Goal: Information Seeking & Learning: Learn about a topic

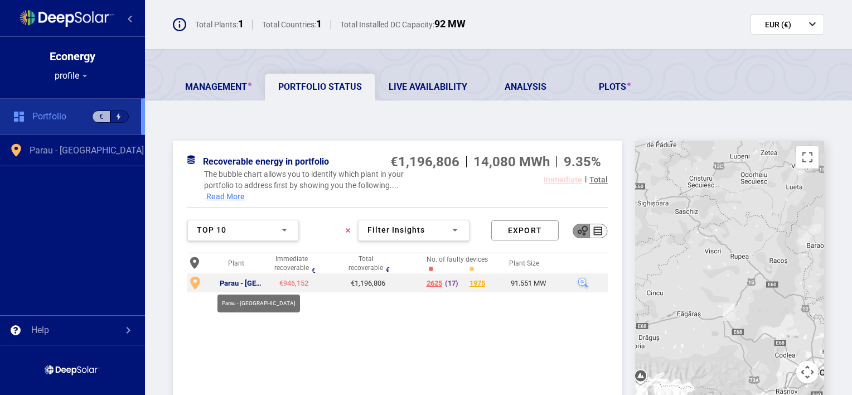
click at [241, 281] on div "Parau - [GEOGRAPHIC_DATA]" at bounding box center [243, 283] width 46 height 9
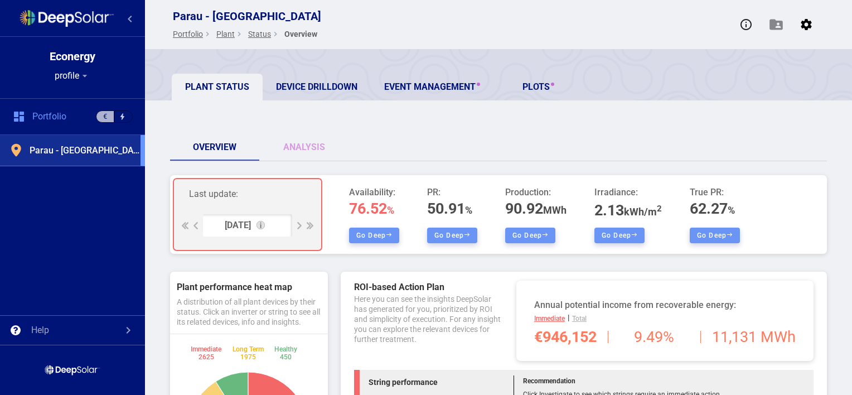
click at [378, 232] on button "Go deep" at bounding box center [374, 235] width 50 height 16
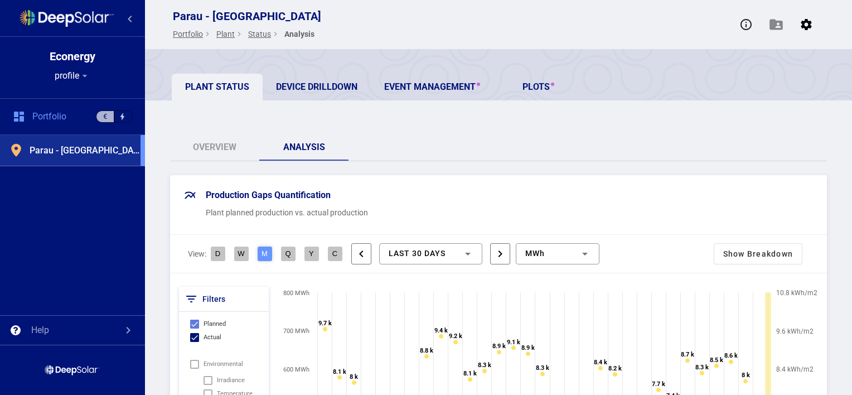
click at [422, 206] on div "Production Gaps Quantification Plant planned production vs. actual production" at bounding box center [498, 205] width 657 height 60
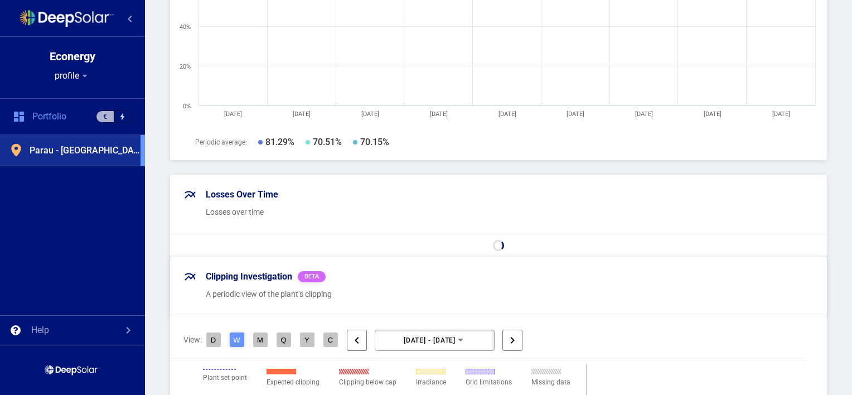
scroll to position [914, 0]
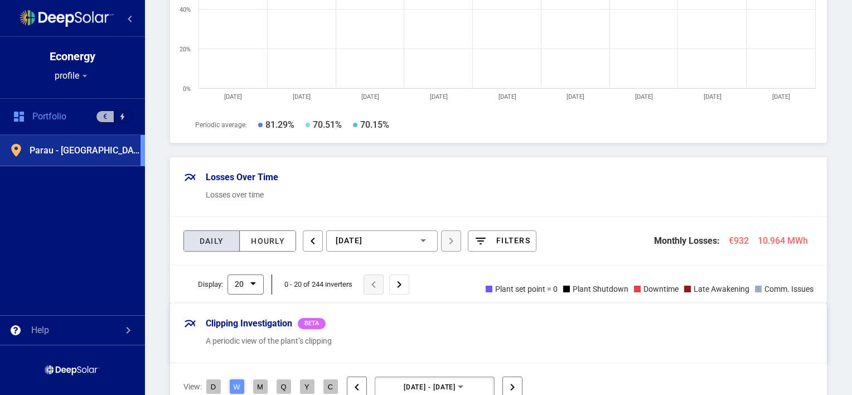
click at [162, 149] on div "Production Gaps Quantification Plant planned production vs. actual production V…" at bounding box center [498, 270] width 707 height 2018
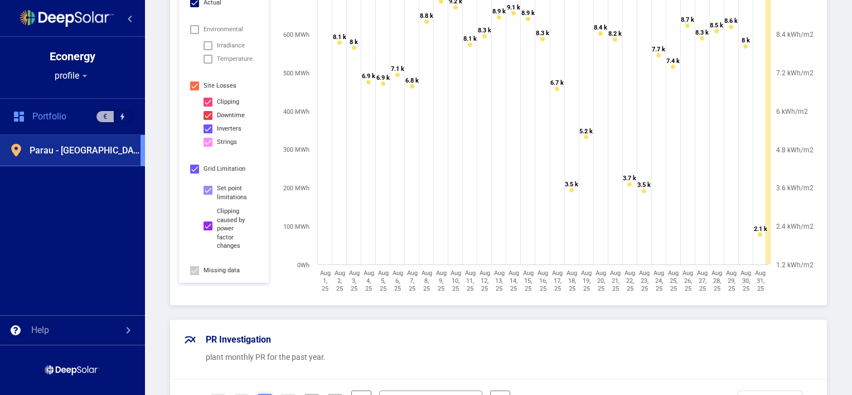
scroll to position [312, 0]
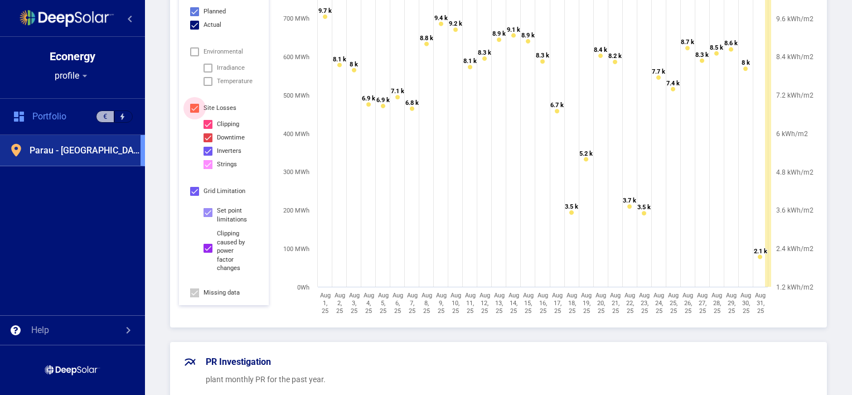
click at [192, 106] on div at bounding box center [194, 108] width 9 height 9
click at [194, 113] on input "Site Losses" at bounding box center [194, 113] width 1 height 1
checkbox input "false"
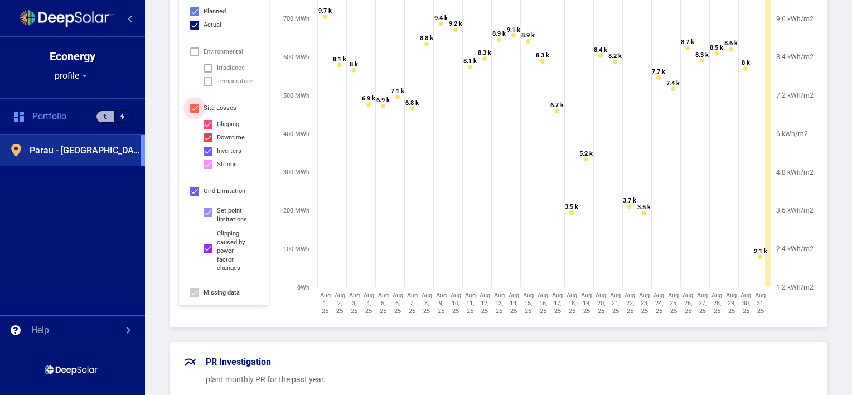
checkbox input "false"
click at [191, 12] on div at bounding box center [194, 11] width 9 height 9
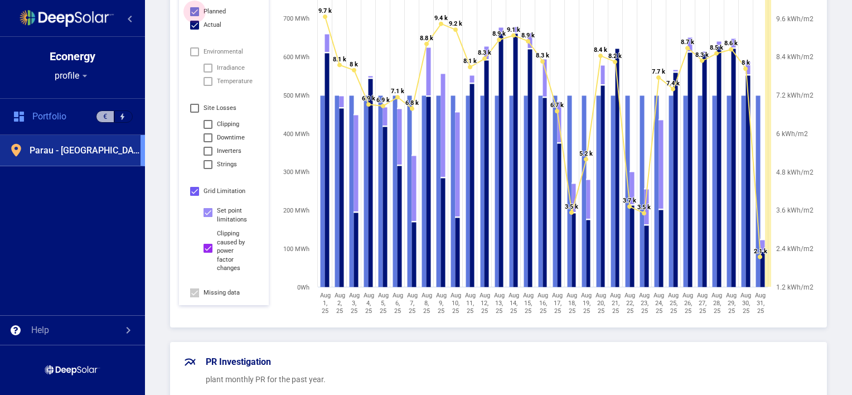
click at [194, 16] on input "Planned" at bounding box center [194, 16] width 1 height 1
checkbox input "false"
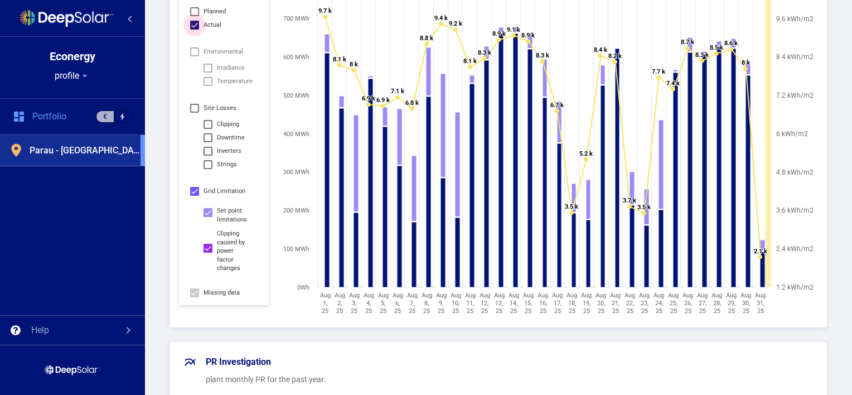
click at [192, 24] on div at bounding box center [194, 25] width 9 height 9
click at [194, 30] on input "Actual" at bounding box center [194, 30] width 1 height 1
checkbox input "false"
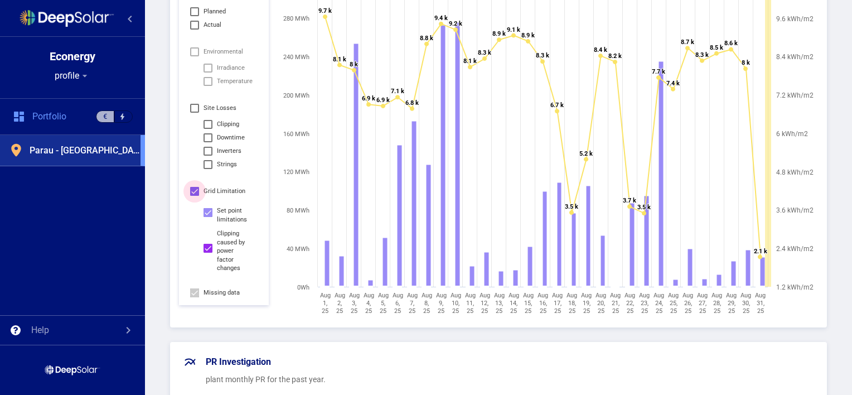
click at [196, 193] on div at bounding box center [194, 191] width 9 height 9
click at [195, 196] on input "Grid limitation" at bounding box center [194, 196] width 1 height 1
checkbox input "false"
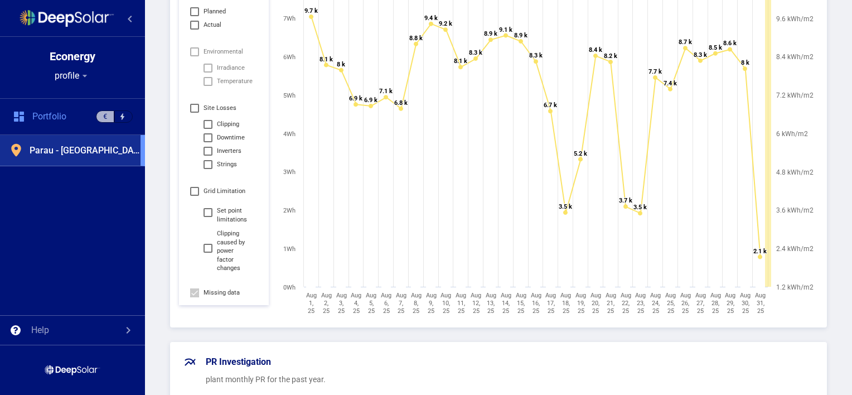
click at [207, 68] on div at bounding box center [207, 68] width 9 height 9
click at [195, 51] on div at bounding box center [194, 51] width 9 height 9
click at [191, 294] on div at bounding box center [194, 292] width 9 height 9
click at [194, 297] on input "Missing data" at bounding box center [194, 297] width 1 height 1
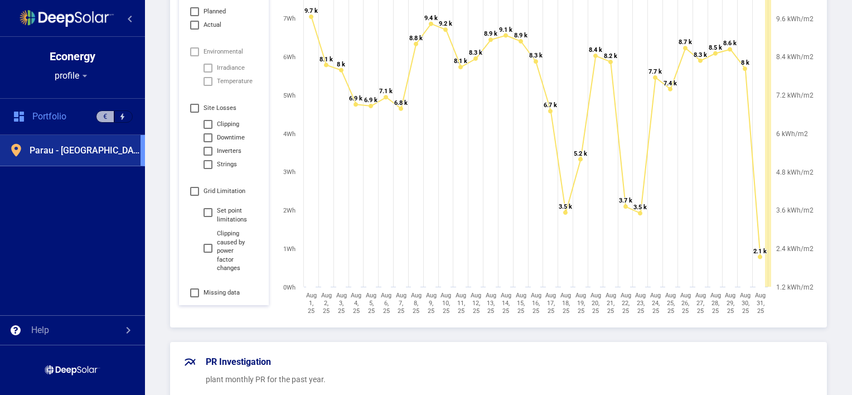
click at [191, 294] on div at bounding box center [194, 292] width 9 height 9
click at [194, 297] on input "Missing data" at bounding box center [194, 297] width 1 height 1
checkbox input "true"
click at [192, 8] on div at bounding box center [194, 11] width 9 height 9
click at [194, 16] on input "Planned" at bounding box center [194, 16] width 1 height 1
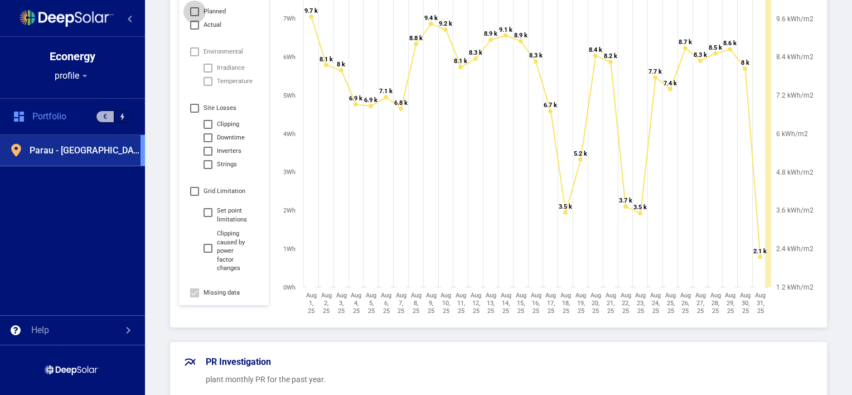
checkbox input "true"
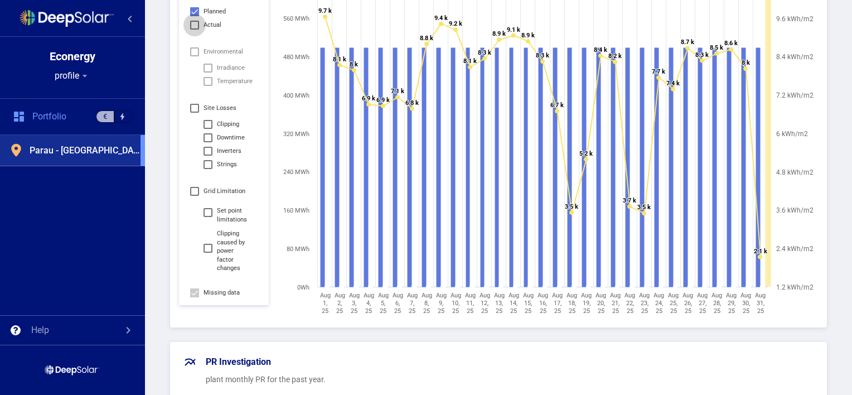
click at [195, 21] on div at bounding box center [194, 25] width 9 height 9
click at [195, 30] on input "Actual" at bounding box center [194, 30] width 1 height 1
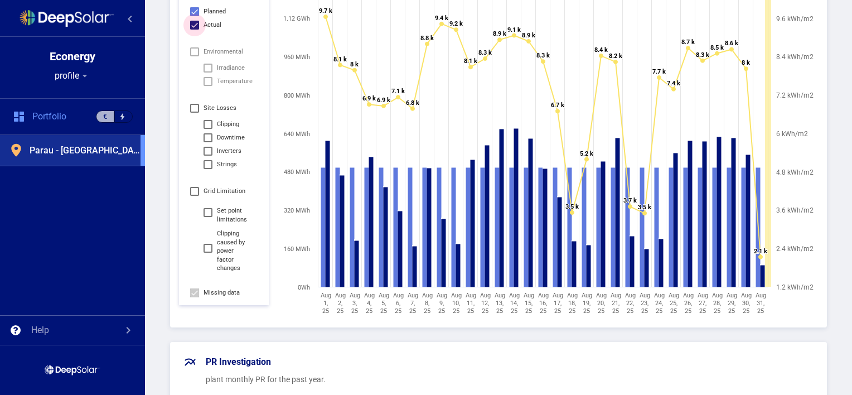
click at [195, 21] on div at bounding box center [194, 25] width 9 height 9
click at [195, 30] on input "Actual" at bounding box center [194, 30] width 1 height 1
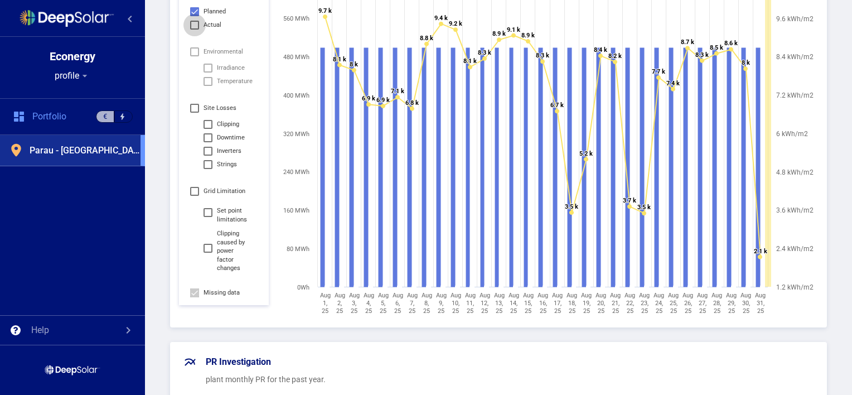
click at [195, 21] on div at bounding box center [194, 25] width 9 height 9
click at [195, 30] on input "Actual" at bounding box center [194, 30] width 1 height 1
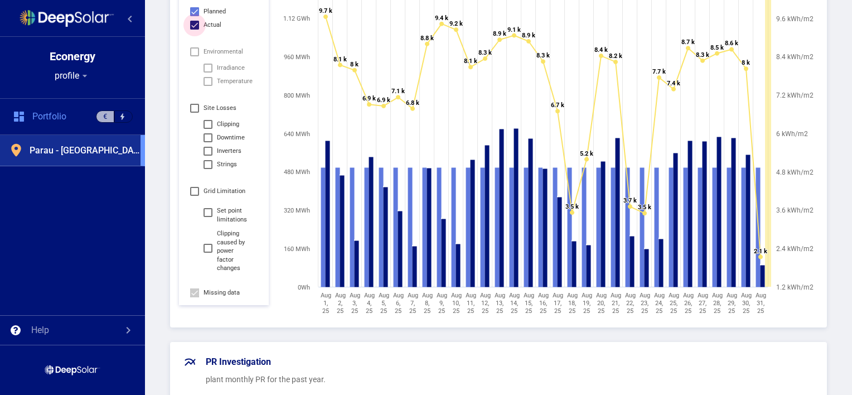
click at [192, 26] on div at bounding box center [194, 25] width 9 height 9
click at [194, 30] on input "Actual" at bounding box center [194, 30] width 1 height 1
checkbox input "false"
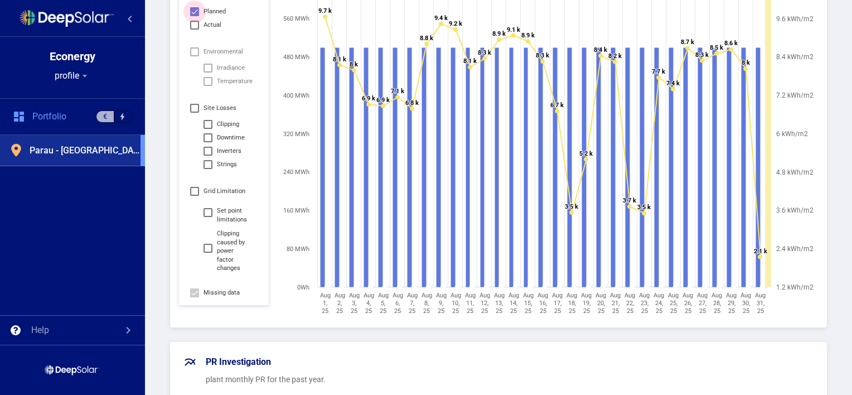
click at [193, 13] on div at bounding box center [194, 11] width 9 height 9
click at [194, 16] on input "Planned" at bounding box center [194, 16] width 1 height 1
checkbox input "false"
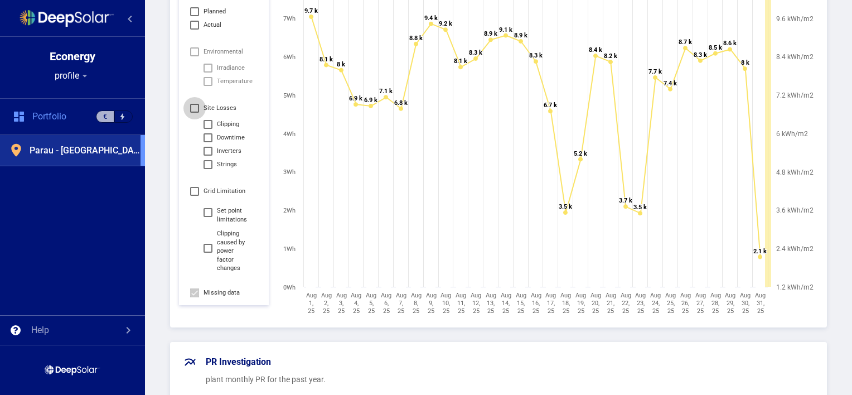
click at [198, 108] on div at bounding box center [194, 108] width 9 height 9
click at [195, 113] on input "Site Losses" at bounding box center [194, 113] width 1 height 1
checkbox input "true"
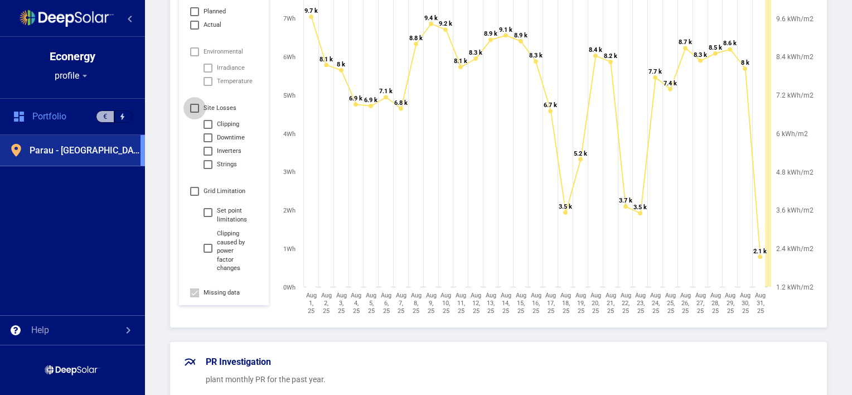
checkbox input "true"
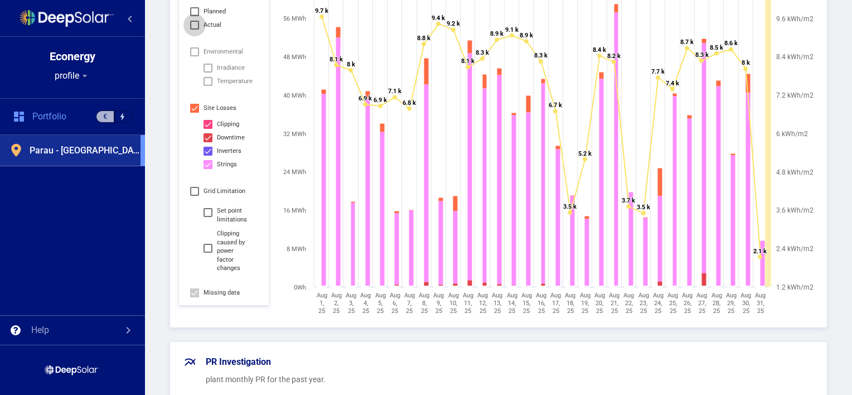
click at [192, 25] on div at bounding box center [194, 25] width 9 height 9
click at [194, 30] on input "Actual" at bounding box center [194, 30] width 1 height 1
checkbox input "true"
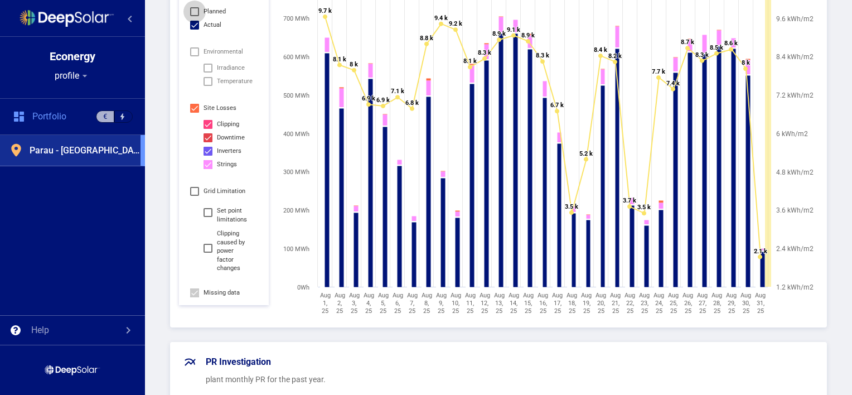
click at [193, 9] on div at bounding box center [194, 11] width 9 height 9
click at [194, 16] on input "Planned" at bounding box center [194, 16] width 1 height 1
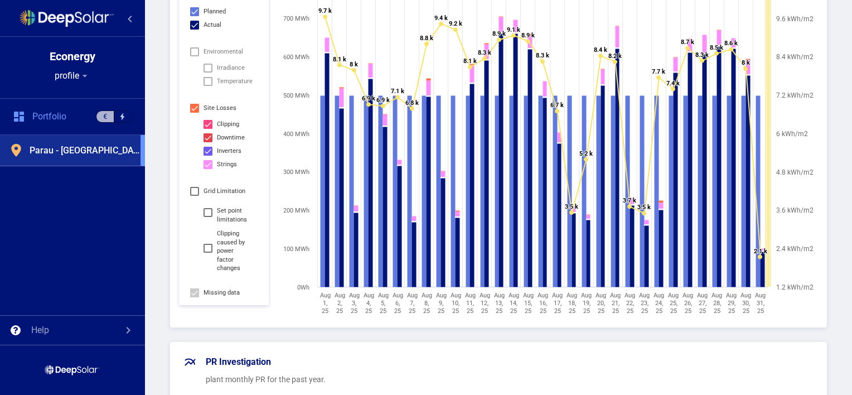
click at [193, 9] on div at bounding box center [194, 11] width 9 height 9
click at [194, 16] on input "Planned" at bounding box center [194, 16] width 1 height 1
checkbox input "false"
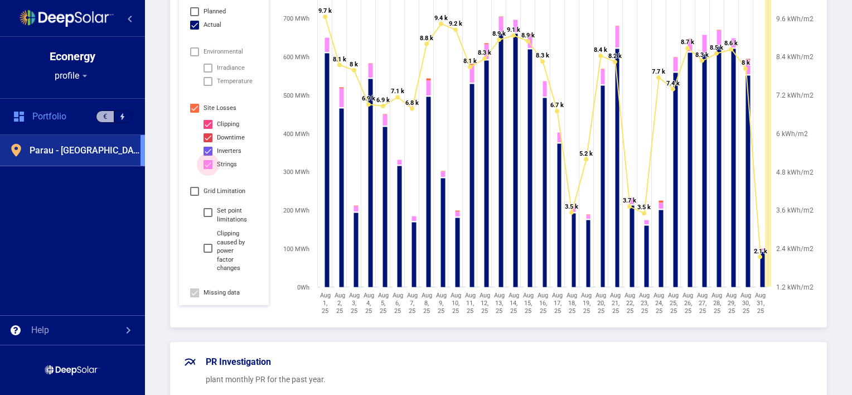
click at [218, 164] on div "Strings" at bounding box center [227, 164] width 20 height 13
click at [208, 169] on input "Strings" at bounding box center [207, 169] width 1 height 1
checkbox input "false"
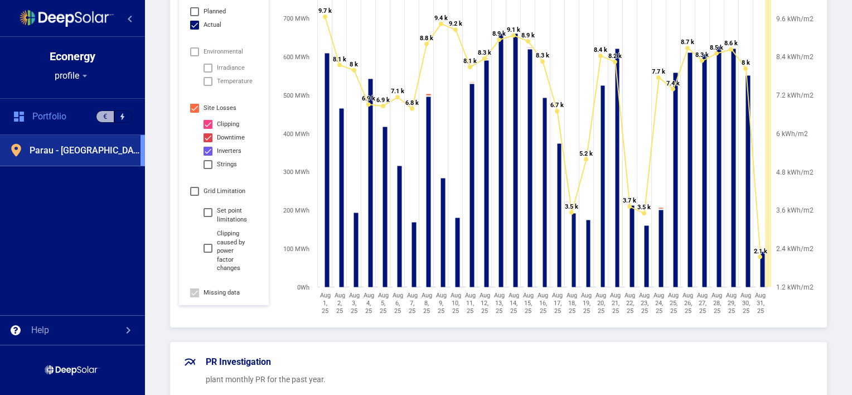
click at [223, 122] on div "Clipping" at bounding box center [228, 124] width 22 height 13
click at [208, 129] on input "Clipping" at bounding box center [207, 129] width 1 height 1
click at [223, 122] on div "Clipping" at bounding box center [228, 124] width 22 height 13
click at [208, 129] on input "Clipping" at bounding box center [207, 129] width 1 height 1
checkbox input "true"
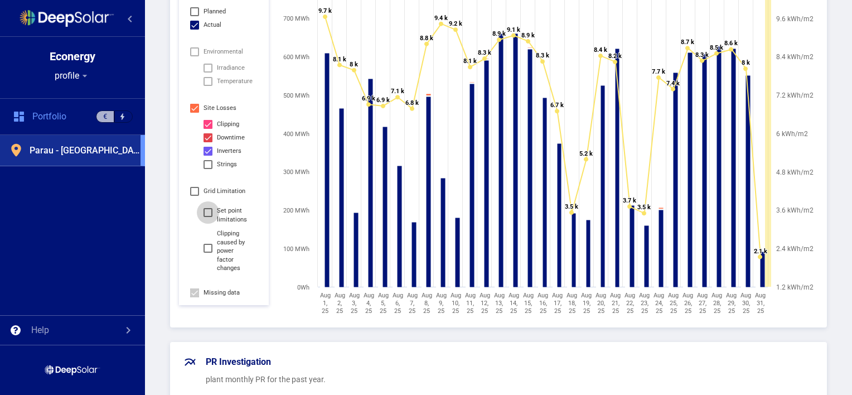
click at [222, 209] on div "Set point limitations" at bounding box center [234, 214] width 34 height 17
click at [208, 217] on input "Set point limitations" at bounding box center [207, 217] width 1 height 1
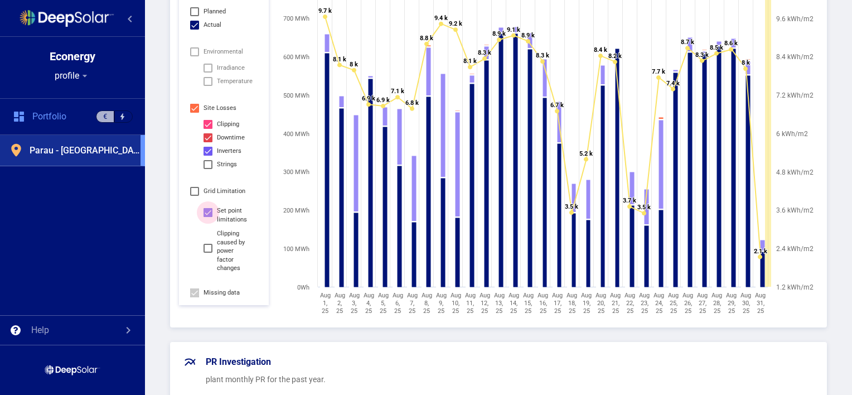
click at [222, 209] on div "Set point limitations" at bounding box center [234, 214] width 34 height 17
click at [208, 217] on input "Set point limitations" at bounding box center [207, 217] width 1 height 1
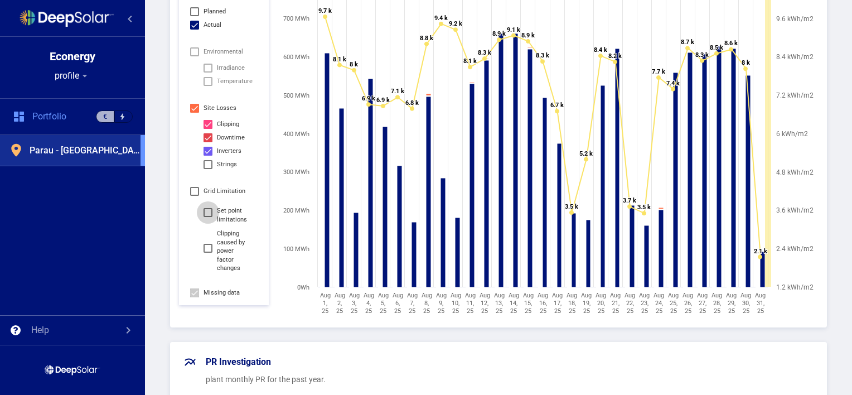
click at [222, 209] on div "Set point limitations" at bounding box center [234, 214] width 34 height 17
click at [208, 217] on input "Set point limitations" at bounding box center [207, 217] width 1 height 1
checkbox input "true"
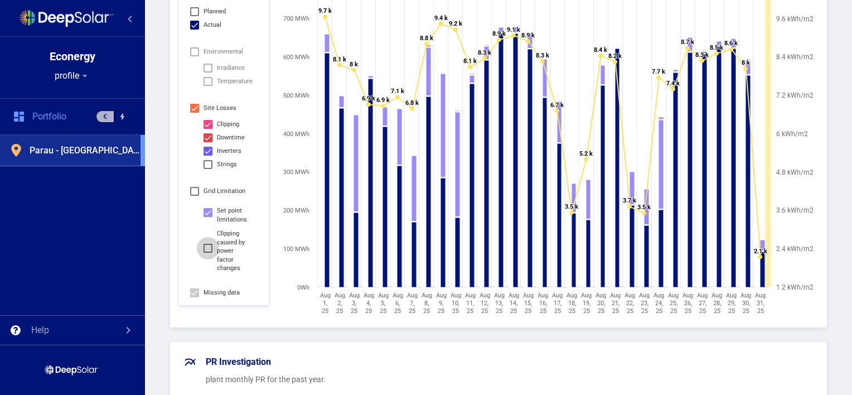
click at [221, 243] on div "Clipping caused by power factor changes" at bounding box center [234, 250] width 34 height 43
click at [208, 252] on input "Clipping caused by power factor changes" at bounding box center [207, 252] width 1 height 1
checkbox input "true"
click at [232, 210] on div "Set point limitations" at bounding box center [234, 214] width 34 height 17
click at [208, 217] on input "Set point limitations" at bounding box center [207, 217] width 1 height 1
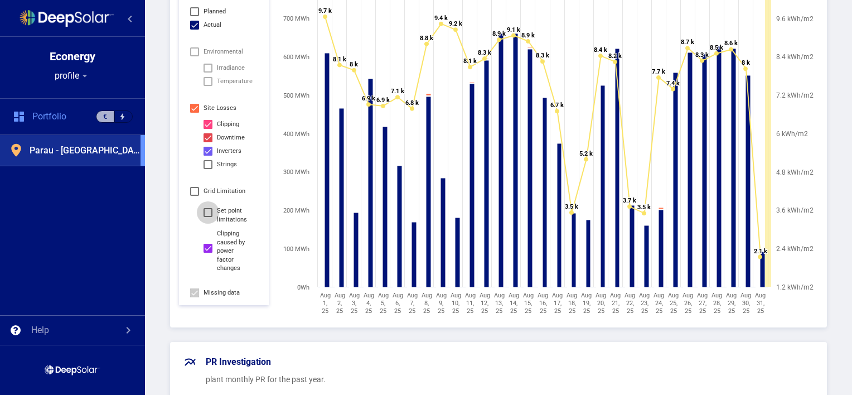
click at [232, 210] on div "Set point limitations" at bounding box center [234, 214] width 34 height 17
click at [208, 217] on input "Set point limitations" at bounding box center [207, 217] width 1 height 1
checkbox input "true"
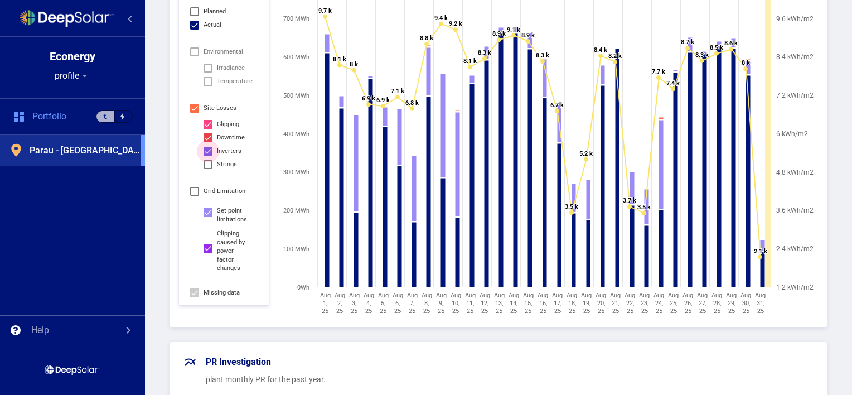
click at [224, 150] on div "Inverters" at bounding box center [229, 150] width 25 height 13
click at [208, 156] on input "Inverters" at bounding box center [207, 156] width 1 height 1
checkbox input "false"
click at [229, 140] on div "Downtime" at bounding box center [231, 137] width 28 height 13
click at [208, 142] on input "Downtime" at bounding box center [207, 142] width 1 height 1
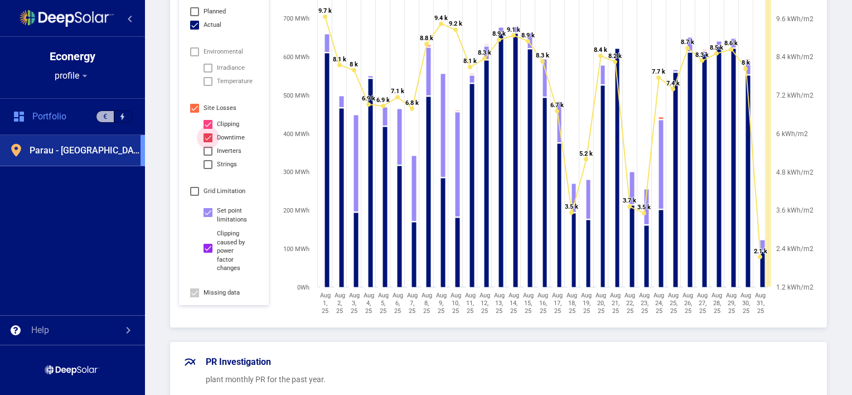
checkbox input "false"
click at [232, 212] on div "Set point limitations" at bounding box center [234, 214] width 34 height 17
click at [208, 217] on input "Set point limitations" at bounding box center [207, 217] width 1 height 1
checkbox input "false"
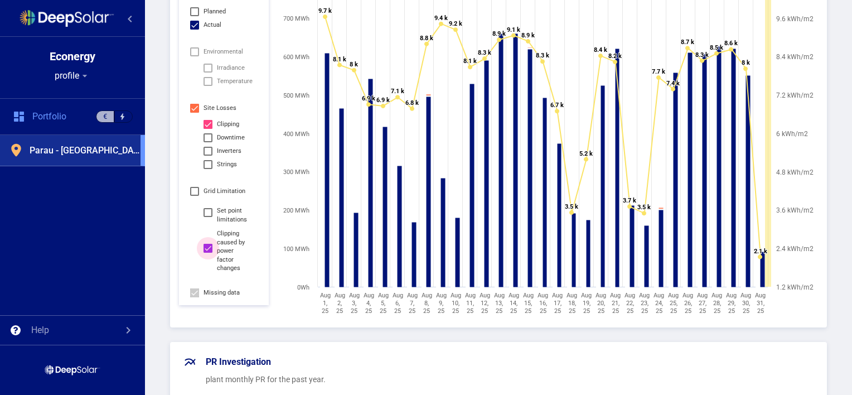
click at [231, 246] on div "Clipping caused by power factor changes" at bounding box center [234, 250] width 34 height 43
click at [208, 252] on input "Clipping caused by power factor changes" at bounding box center [207, 252] width 1 height 1
checkbox input "false"
click at [230, 119] on div "Clipping" at bounding box center [228, 124] width 22 height 13
click at [208, 129] on input "Clipping" at bounding box center [207, 129] width 1 height 1
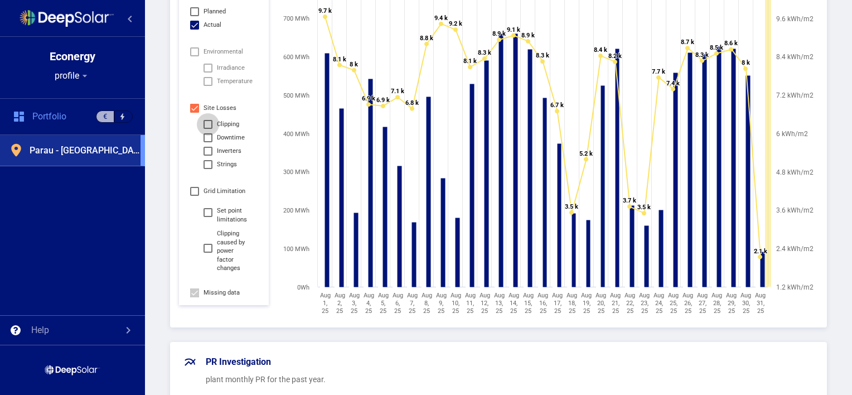
click at [230, 119] on div "Clipping" at bounding box center [228, 124] width 22 height 13
click at [208, 129] on input "Clipping" at bounding box center [207, 129] width 1 height 1
checkbox input "true"
click at [207, 27] on span "Actual" at bounding box center [212, 24] width 18 height 13
click at [195, 30] on input "Actual" at bounding box center [194, 30] width 1 height 1
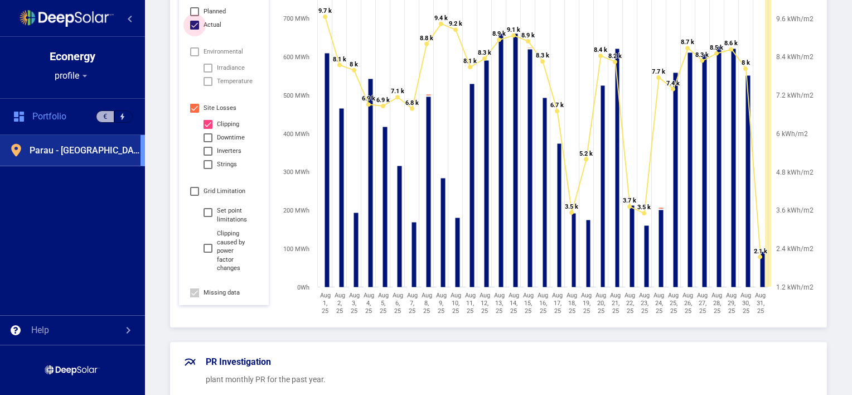
checkbox input "false"
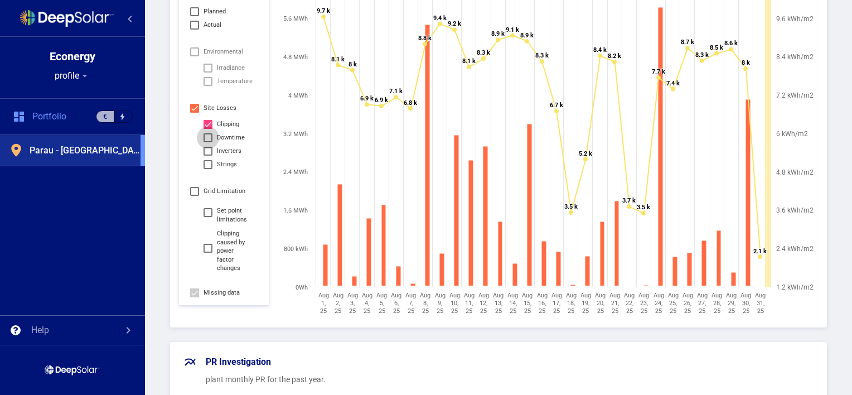
click at [221, 137] on div "Downtime" at bounding box center [231, 137] width 28 height 13
click at [208, 142] on input "Downtime" at bounding box center [207, 142] width 1 height 1
checkbox input "true"
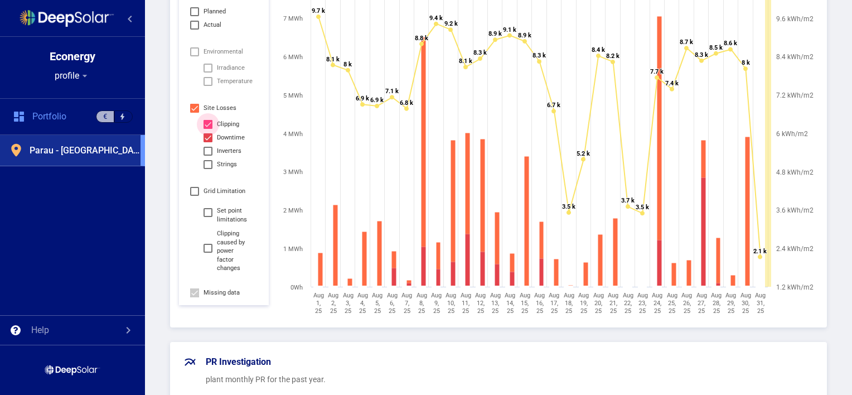
click at [227, 120] on div "Clipping" at bounding box center [228, 124] width 22 height 13
click at [208, 129] on input "Clipping" at bounding box center [207, 129] width 1 height 1
checkbox input "false"
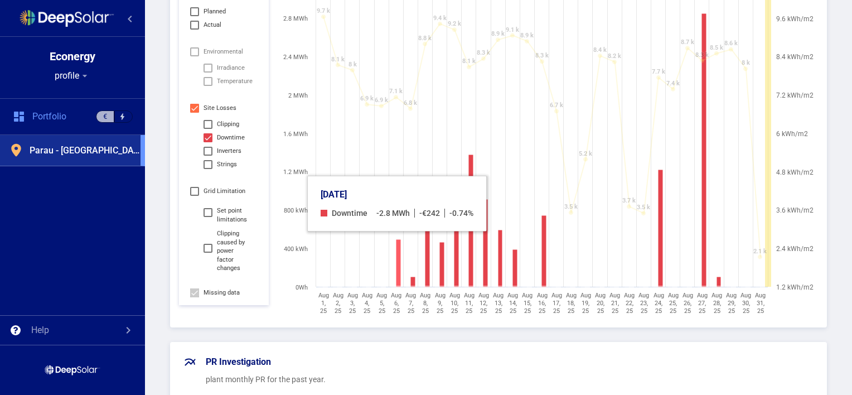
click at [396, 247] on rect at bounding box center [398, 263] width 4 height 47
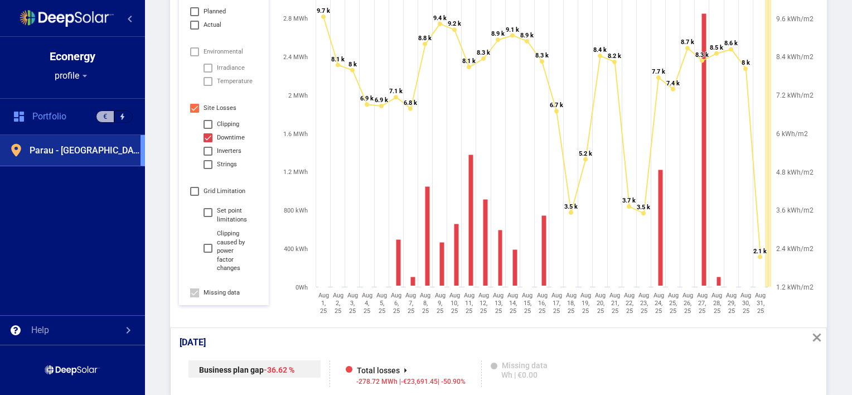
click at [370, 334] on div "[DATE] close" at bounding box center [498, 339] width 655 height 23
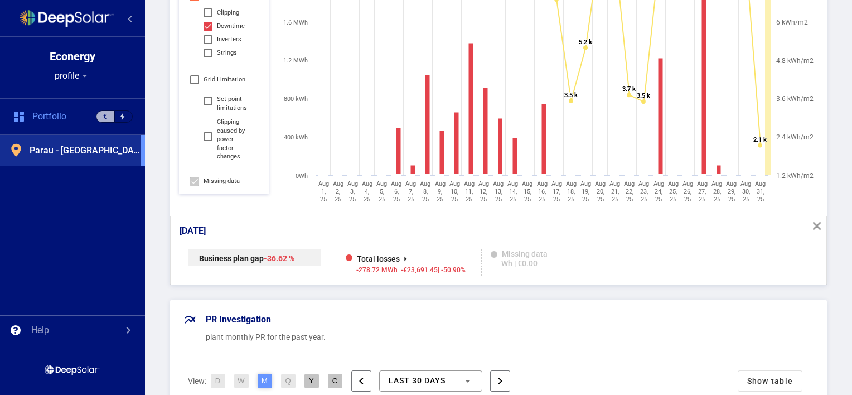
scroll to position [401, 0]
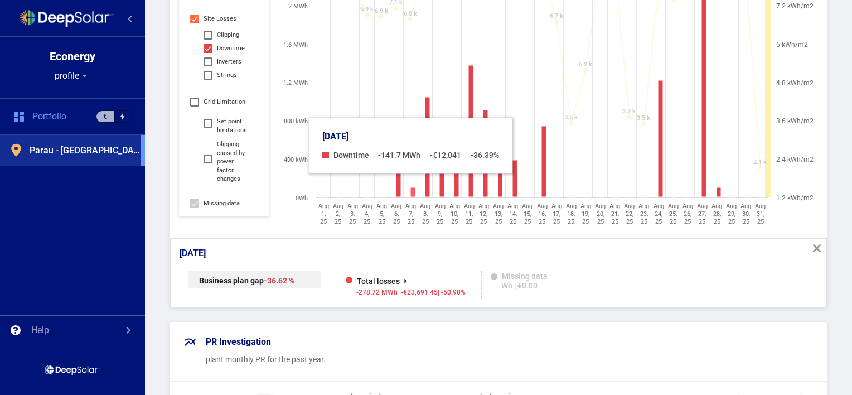
click at [410, 190] on rect at bounding box center [412, 193] width 4 height 10
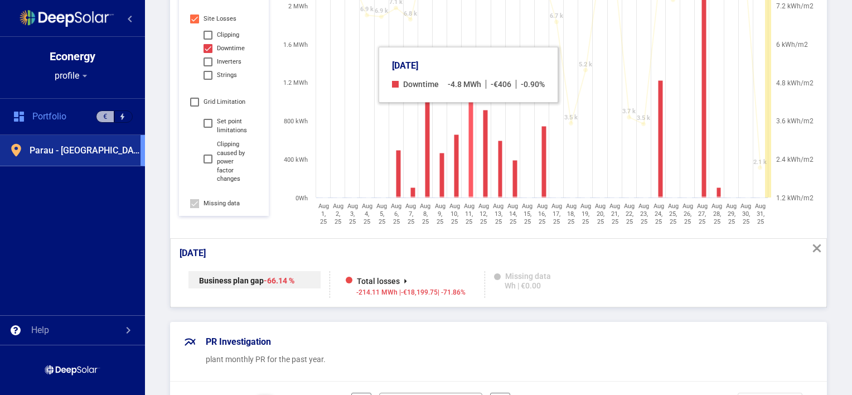
click at [468, 119] on rect at bounding box center [470, 132] width 4 height 132
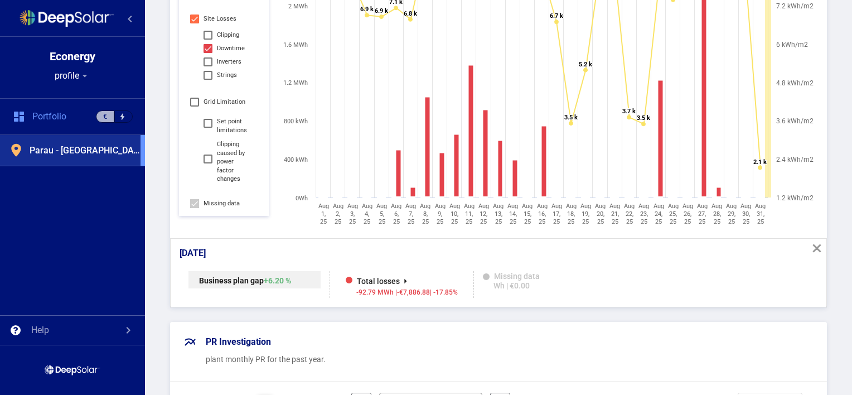
click at [279, 280] on span "+ 6.20 %" at bounding box center [277, 280] width 27 height 9
click at [277, 239] on div "[DATE] close" at bounding box center [498, 250] width 655 height 23
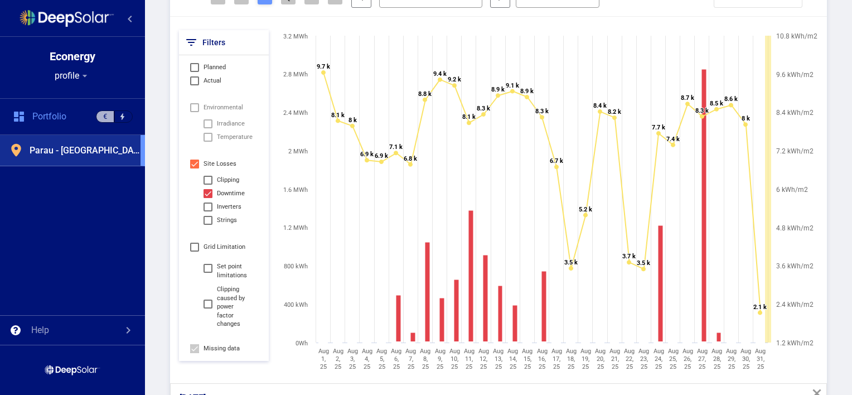
scroll to position [245, 0]
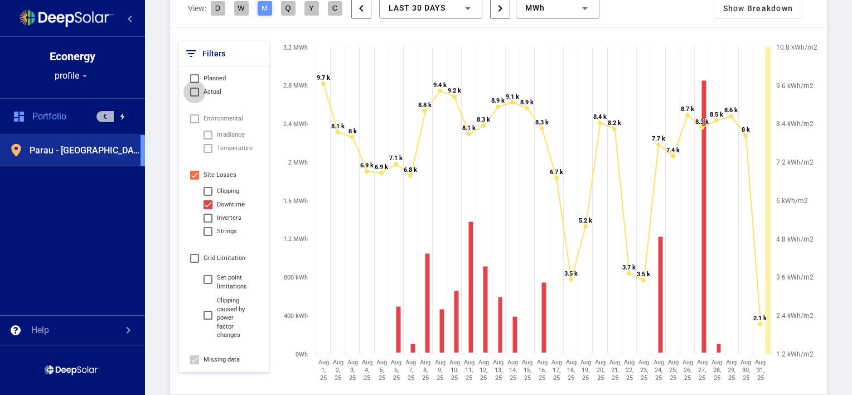
click at [202, 89] on label "Actual" at bounding box center [205, 91] width 31 height 13
click at [195, 96] on input "Actual" at bounding box center [194, 96] width 1 height 1
checkbox input "true"
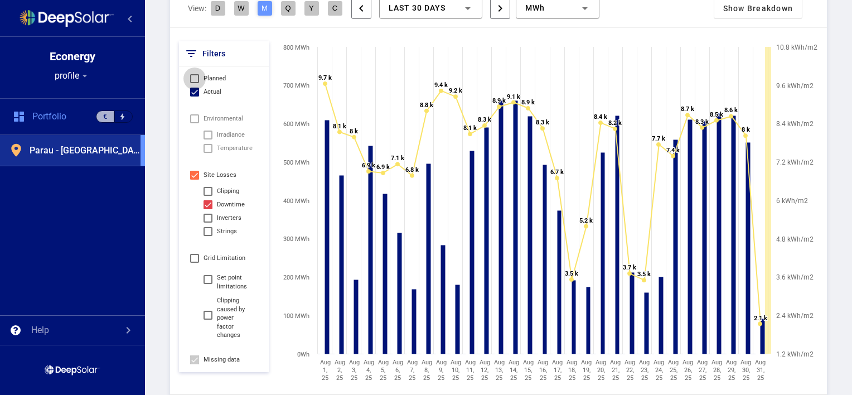
click at [207, 82] on span "Planned" at bounding box center [214, 78] width 22 height 13
click at [195, 83] on input "Planned" at bounding box center [194, 83] width 1 height 1
checkbox input "true"
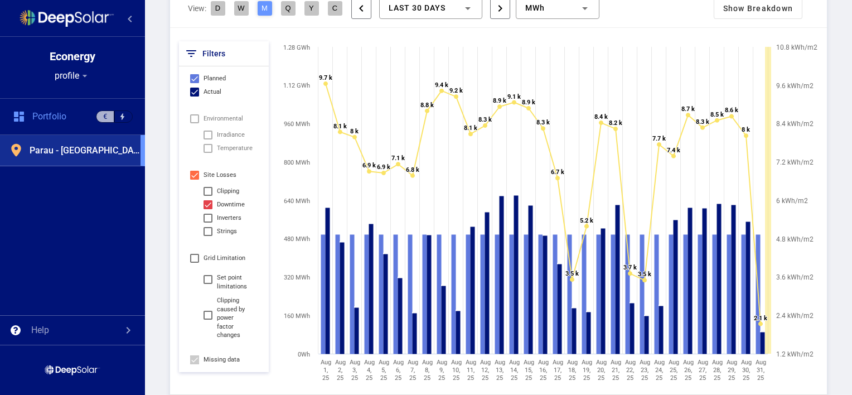
click at [284, 387] on rect at bounding box center [550, 215] width 544 height 348
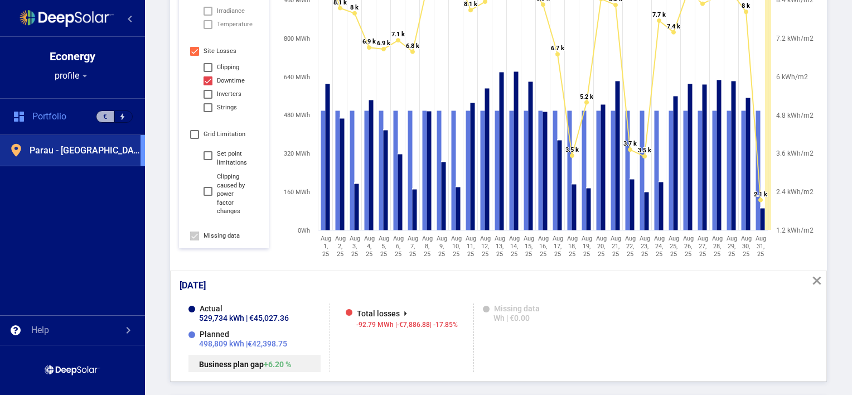
scroll to position [379, 0]
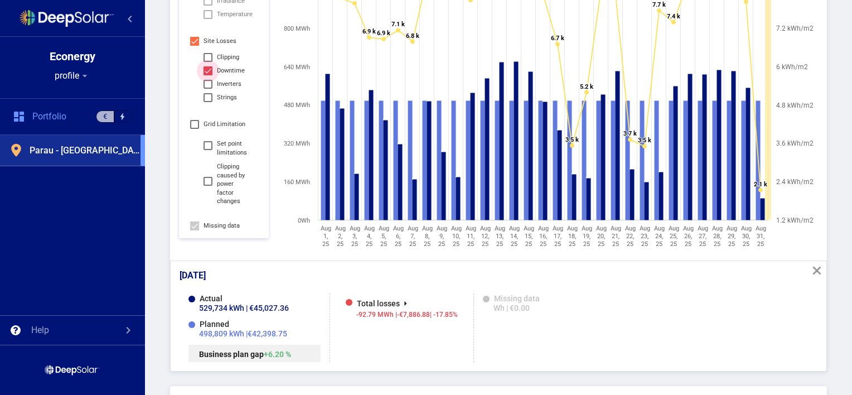
click at [229, 71] on div "Downtime" at bounding box center [231, 70] width 28 height 13
click at [208, 75] on input "Downtime" at bounding box center [207, 75] width 1 height 1
click at [229, 71] on div "Downtime" at bounding box center [231, 70] width 28 height 13
click at [208, 75] on input "Downtime" at bounding box center [207, 75] width 1 height 1
checkbox input "true"
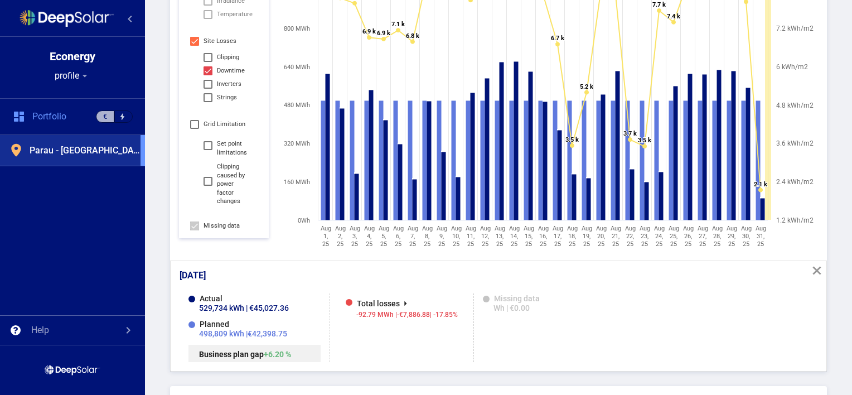
click at [424, 227] on tspan "Aug" at bounding box center [426, 228] width 11 height 7
click at [176, 42] on div "Filters Planned Actual environmental Irradiance Temperature Site Losses Clippin…" at bounding box center [498, 139] width 657 height 464
click at [170, 53] on div "Filters Planned Actual environmental Irradiance Temperature Site Losses Clippin…" at bounding box center [498, 139] width 657 height 464
click at [232, 303] on p "529,734 kWh | €45,027.36" at bounding box center [238, 307] width 100 height 9
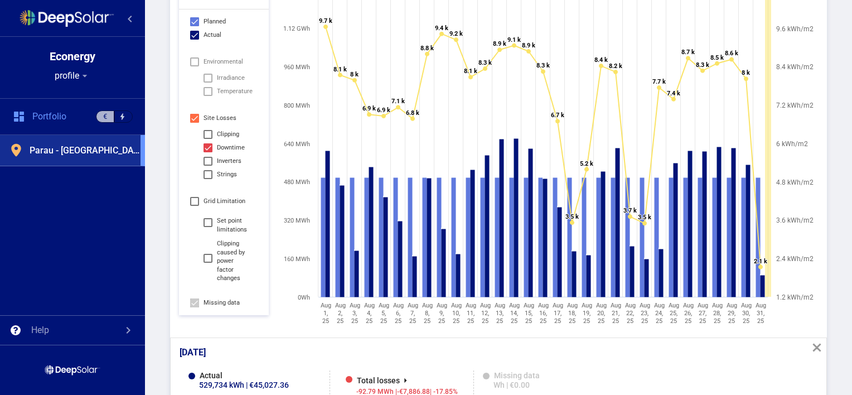
scroll to position [290, 0]
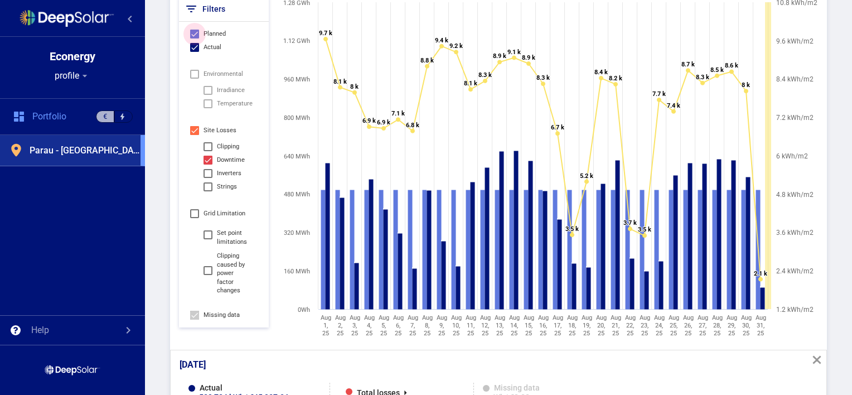
click at [198, 35] on div at bounding box center [194, 34] width 9 height 9
click at [195, 38] on input "Planned" at bounding box center [194, 38] width 1 height 1
checkbox input "false"
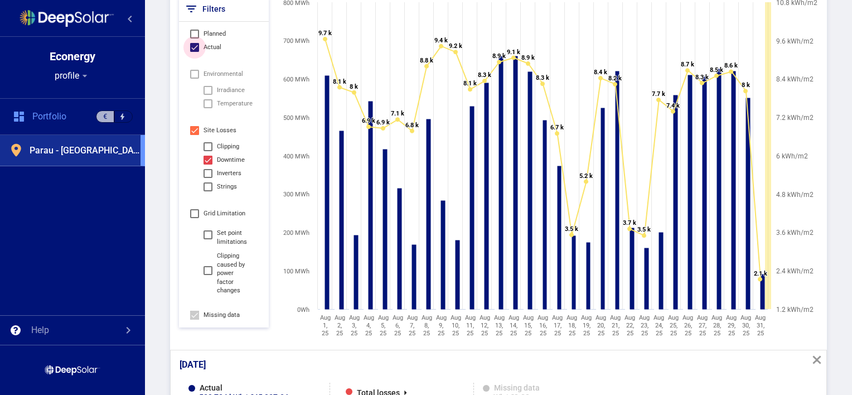
click at [198, 44] on div at bounding box center [194, 47] width 9 height 9
click at [195, 52] on input "Actual" at bounding box center [194, 52] width 1 height 1
checkbox input "false"
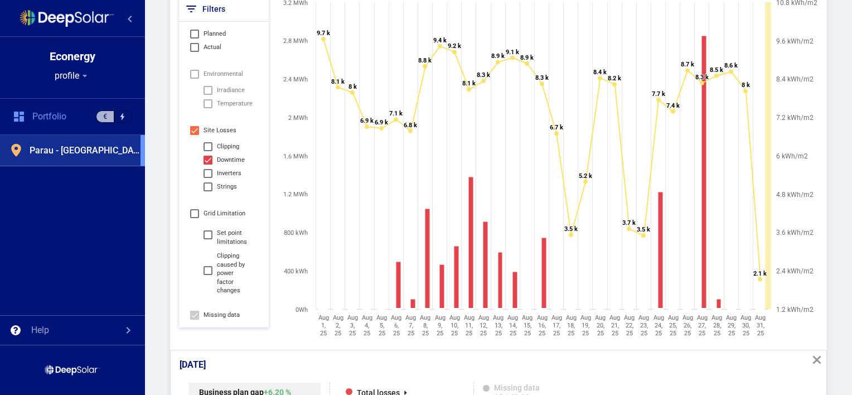
click at [444, 358] on div "[DATE] close" at bounding box center [498, 361] width 655 height 23
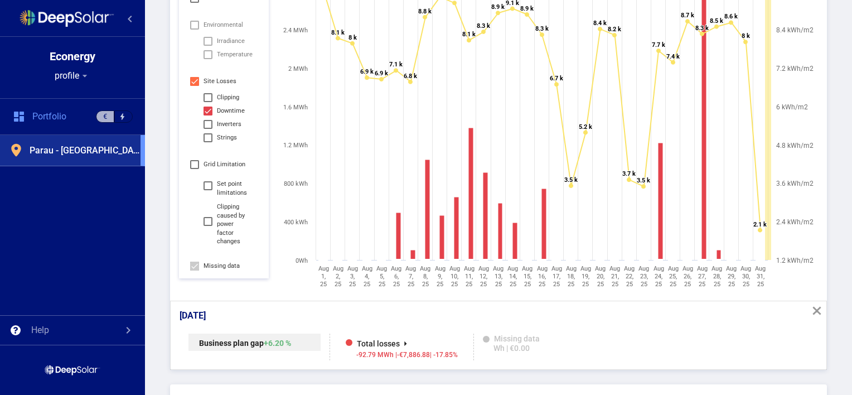
scroll to position [357, 0]
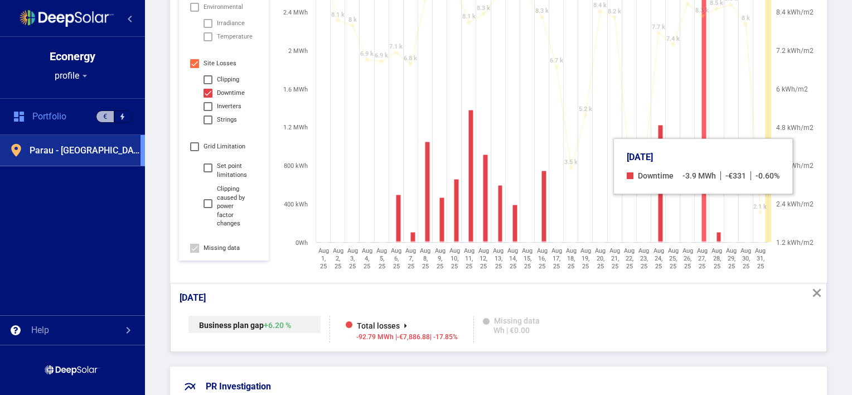
click at [703, 210] on rect at bounding box center [703, 105] width 4 height 273
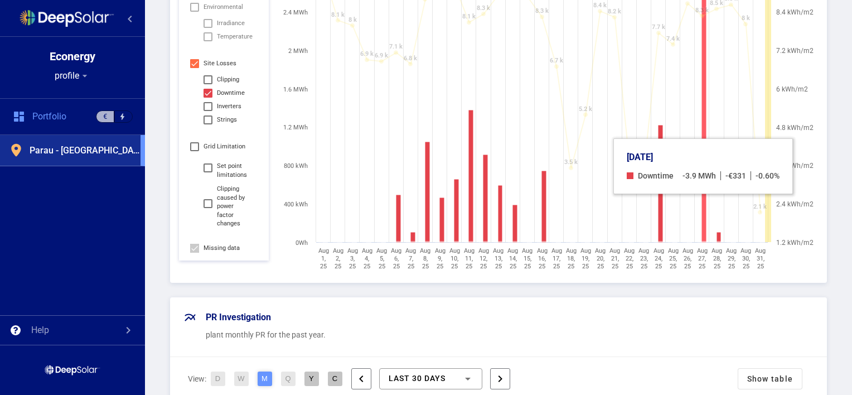
click at [703, 210] on rect at bounding box center [703, 105] width 4 height 273
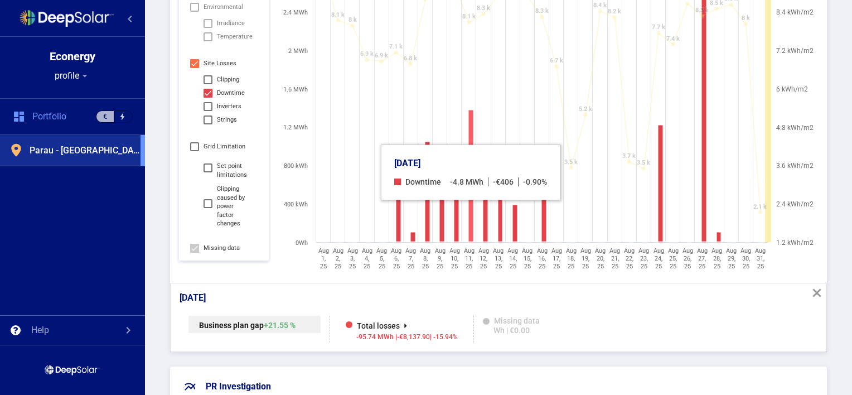
click at [470, 216] on rect at bounding box center [470, 176] width 4 height 132
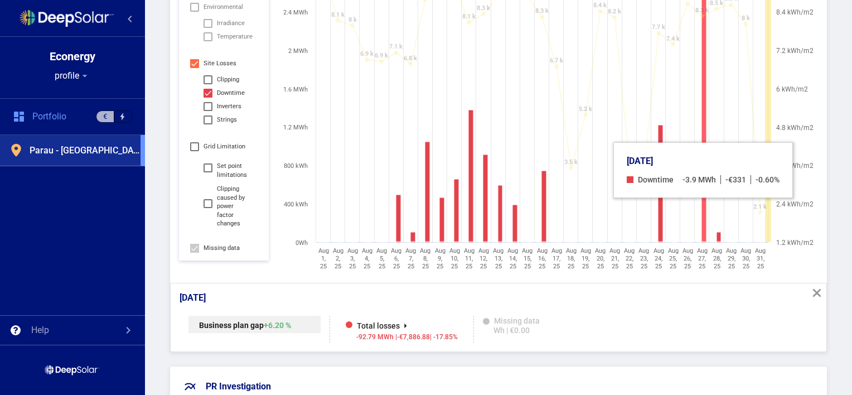
click at [702, 214] on rect at bounding box center [703, 105] width 4 height 273
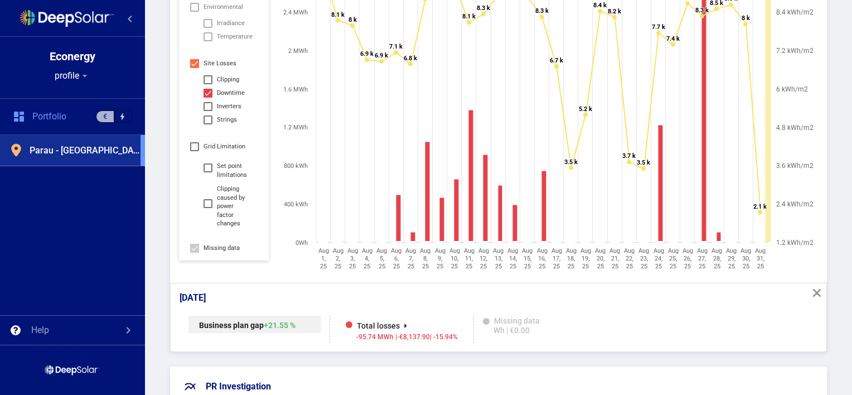
click at [394, 324] on div "Total losses" at bounding box center [378, 325] width 43 height 9
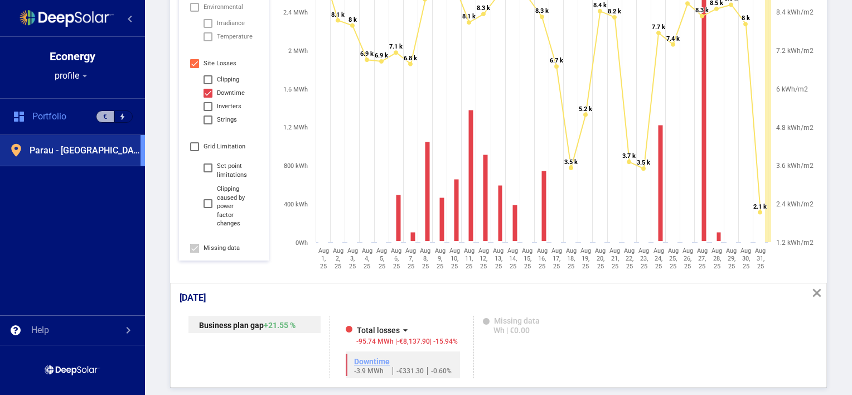
click at [429, 315] on mat-expansion-panel-header "Total losses arrow_drop_down -95.74 MWh | -€8,137.90 | -15.94%" at bounding box center [401, 333] width 125 height 36
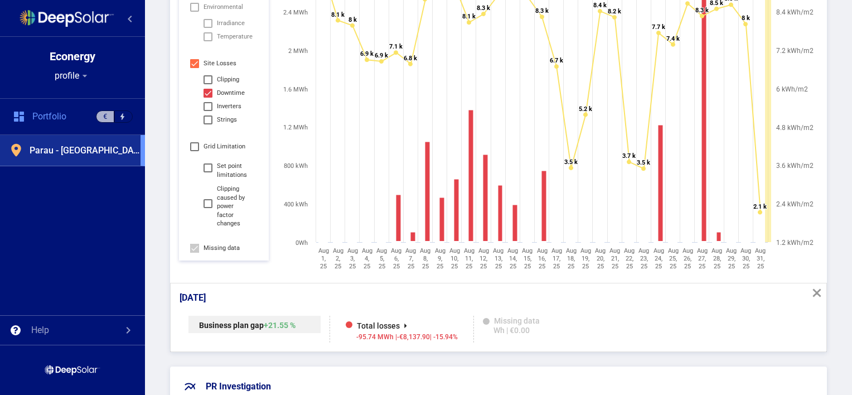
click at [390, 324] on div "Total losses" at bounding box center [378, 325] width 43 height 9
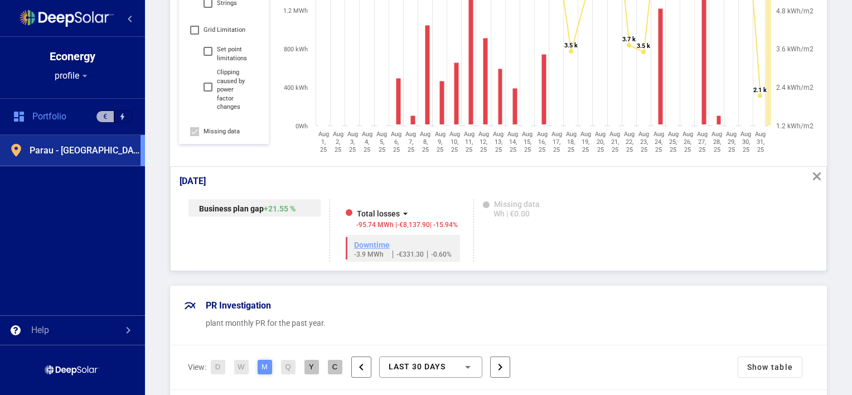
scroll to position [474, 0]
click at [368, 241] on link "Downtime" at bounding box center [372, 244] width 36 height 9
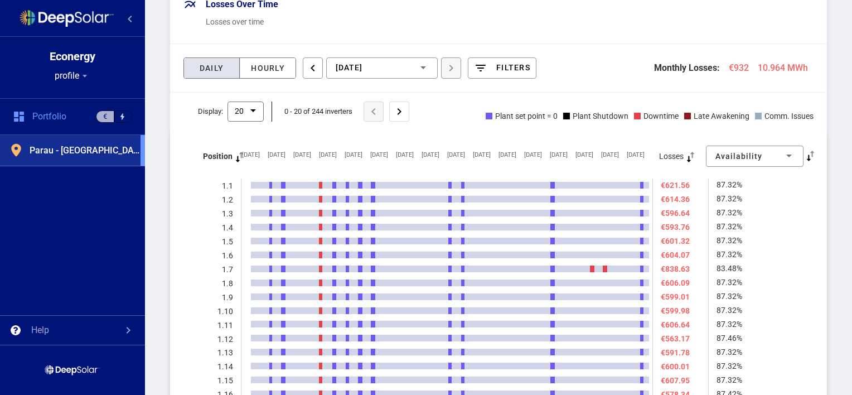
scroll to position [1225, 0]
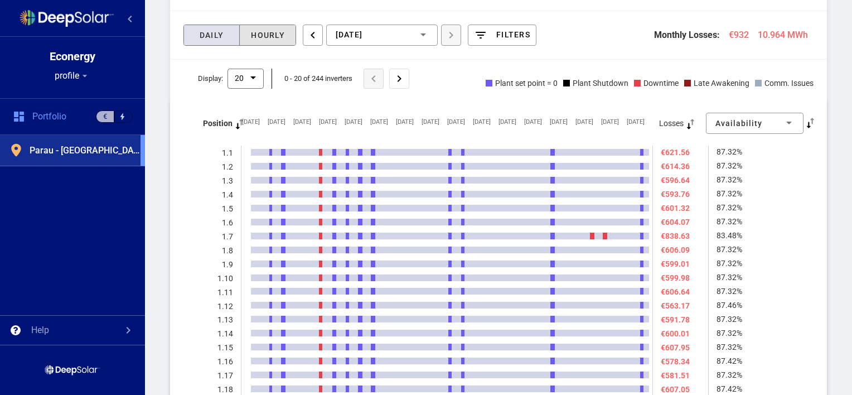
click at [273, 36] on div "Hourly" at bounding box center [267, 35] width 51 height 20
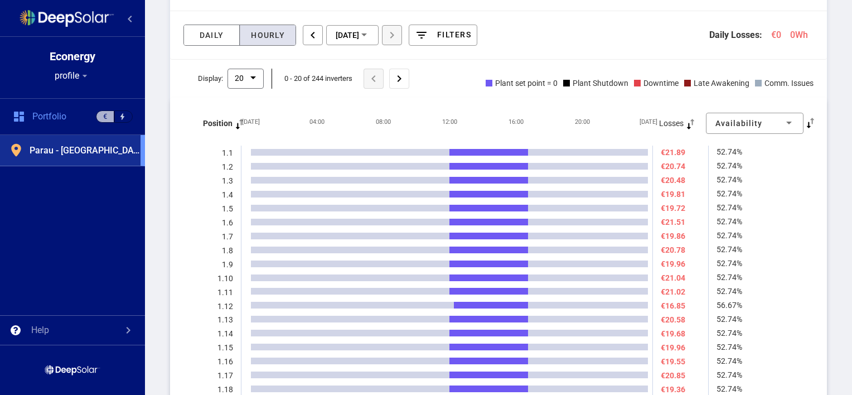
click at [252, 74] on mat-icon "arrow_drop_down" at bounding box center [250, 77] width 13 height 13
click at [259, 144] on div "50" at bounding box center [261, 145] width 35 height 23
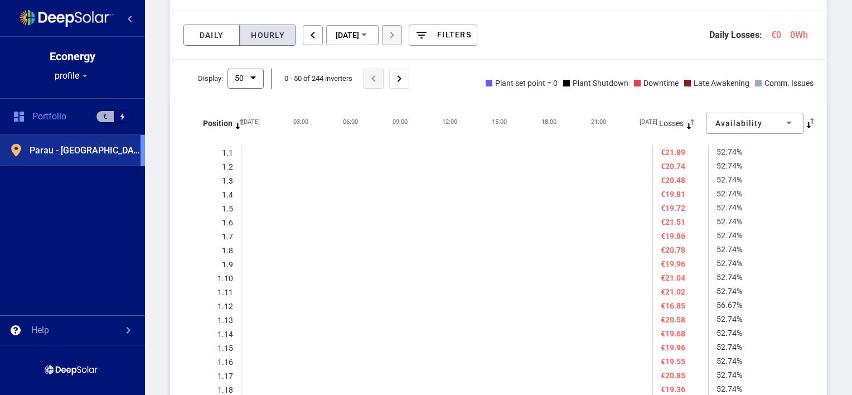
click at [463, 93] on div "Display: 50 arrow_drop_down 5 20 50 0 - 50 of 244 inverters chevron_left chevro…" at bounding box center [498, 83] width 657 height 29
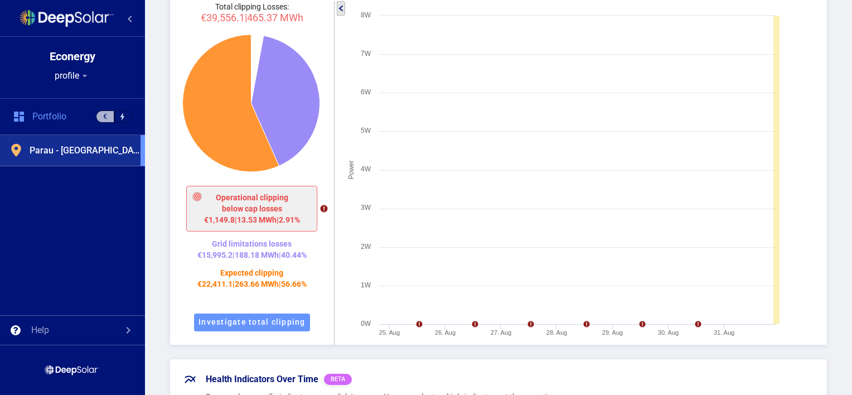
scroll to position [2272, 0]
